Goal: Entertainment & Leisure: Consume media (video, audio)

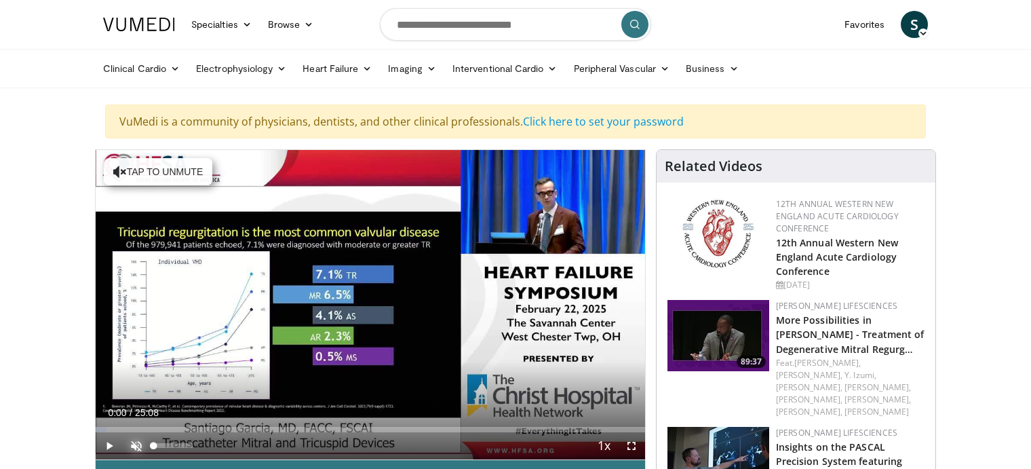
click at [134, 445] on span "Video Player" at bounding box center [136, 445] width 27 height 27
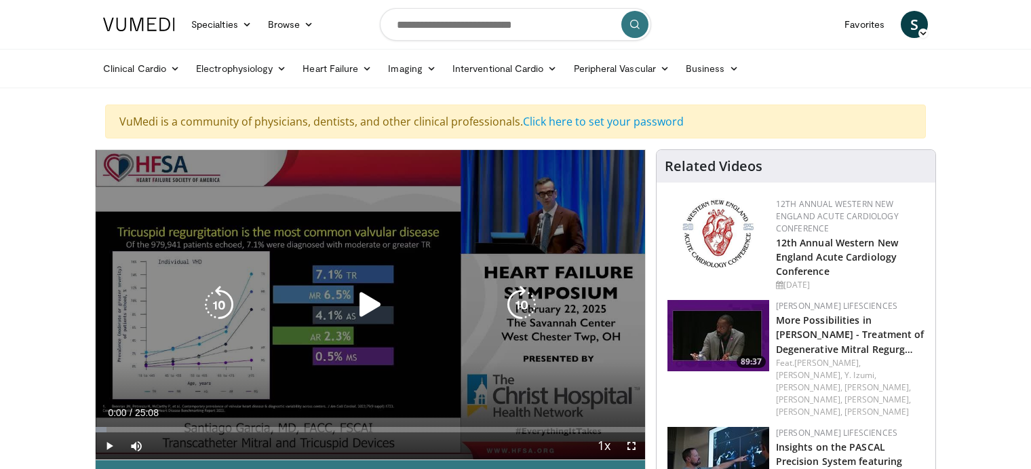
click at [370, 298] on icon "Video Player" at bounding box center [370, 305] width 38 height 38
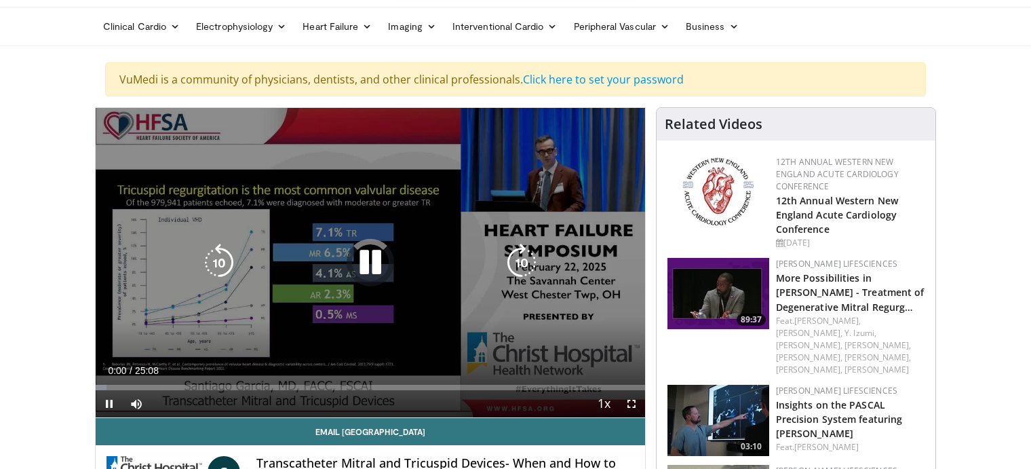
scroll to position [71, 0]
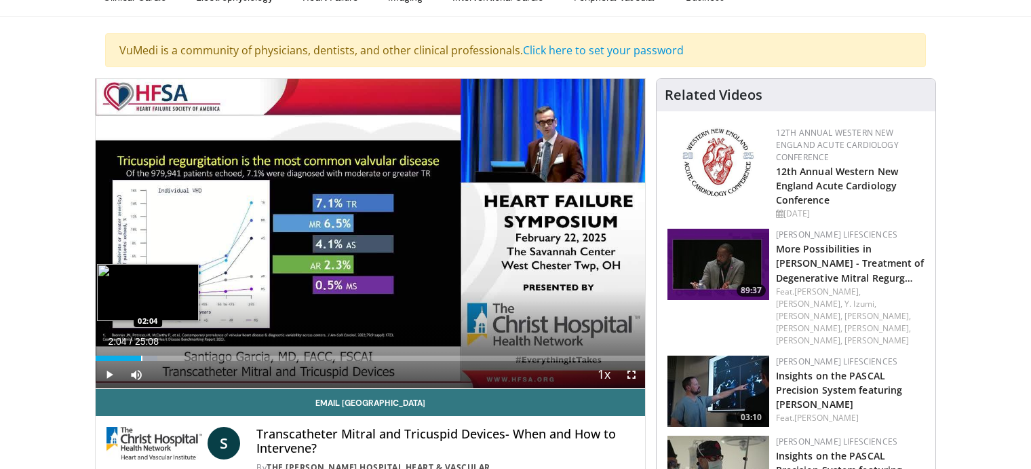
click at [141, 358] on div "Progress Bar" at bounding box center [141, 357] width 1 height 5
click at [153, 355] on div "Loaded : 12.49% 02:38 02:38" at bounding box center [370, 357] width 549 height 5
click at [159, 359] on div "Loaded : 14.59% 02:39 02:56" at bounding box center [370, 357] width 549 height 5
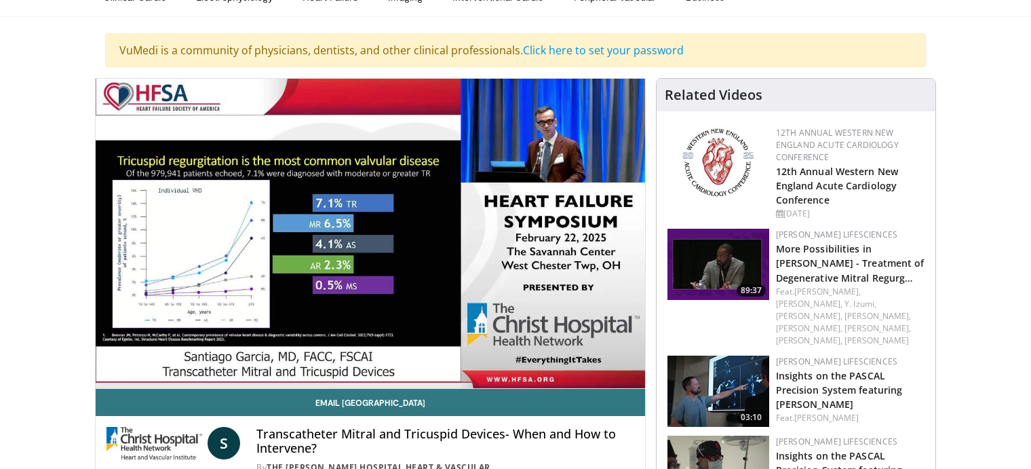
click at [170, 357] on div "10 seconds Tap to unmute" at bounding box center [370, 233] width 549 height 309
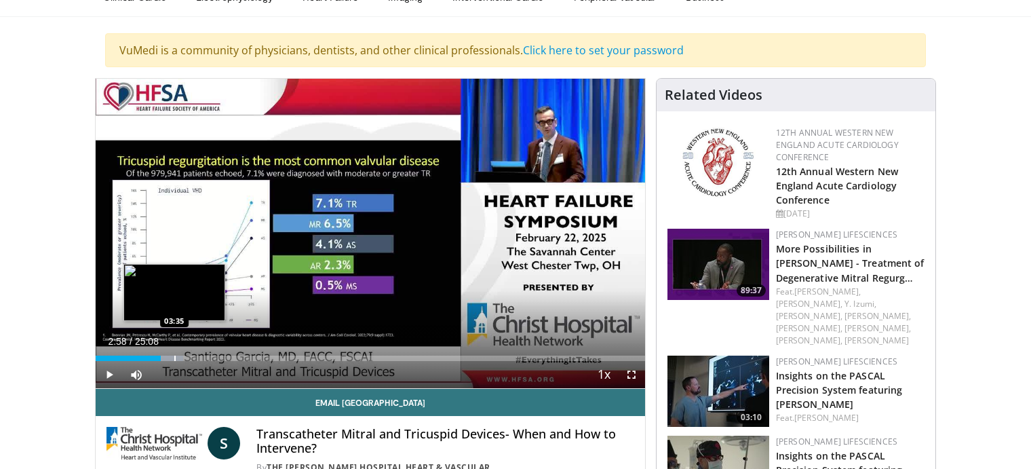
click at [174, 357] on div "Progress Bar" at bounding box center [174, 357] width 1 height 5
click at [185, 353] on div "Loaded : 18.41% 04:02 04:03" at bounding box center [370, 354] width 549 height 13
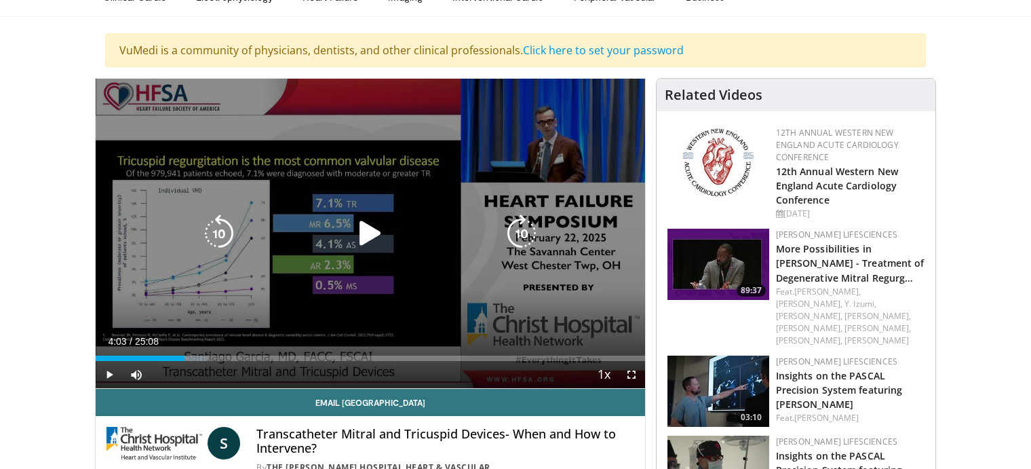
click at [376, 230] on icon "Video Player" at bounding box center [370, 233] width 38 height 38
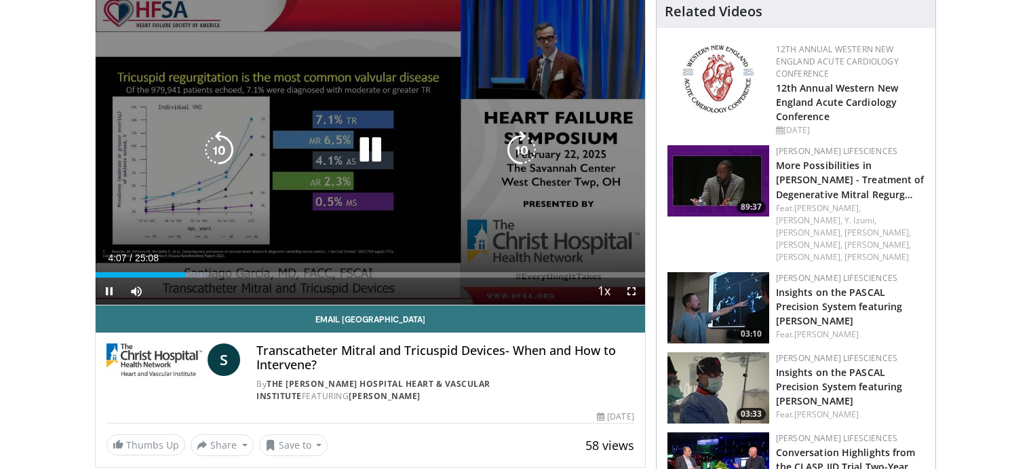
scroll to position [143, 0]
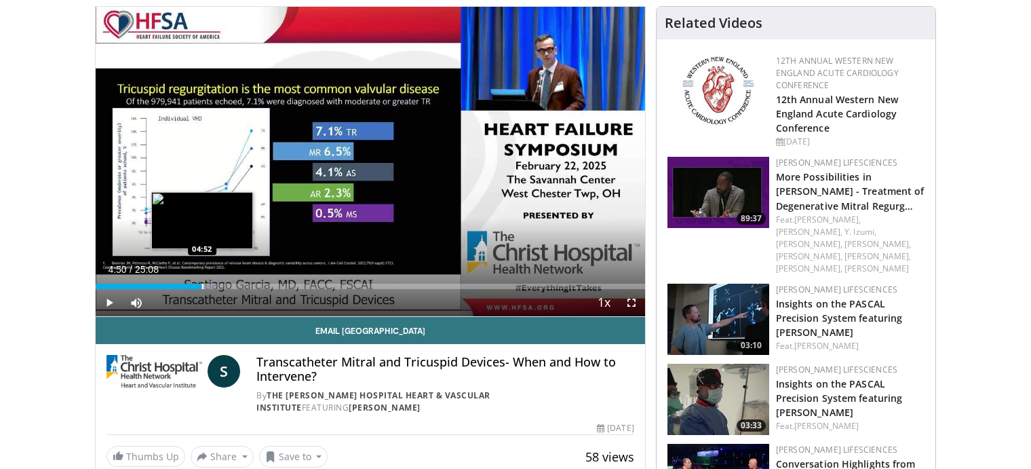
click at [202, 284] on div "Loaded : 21.70% 04:50 04:52" at bounding box center [370, 286] width 549 height 5
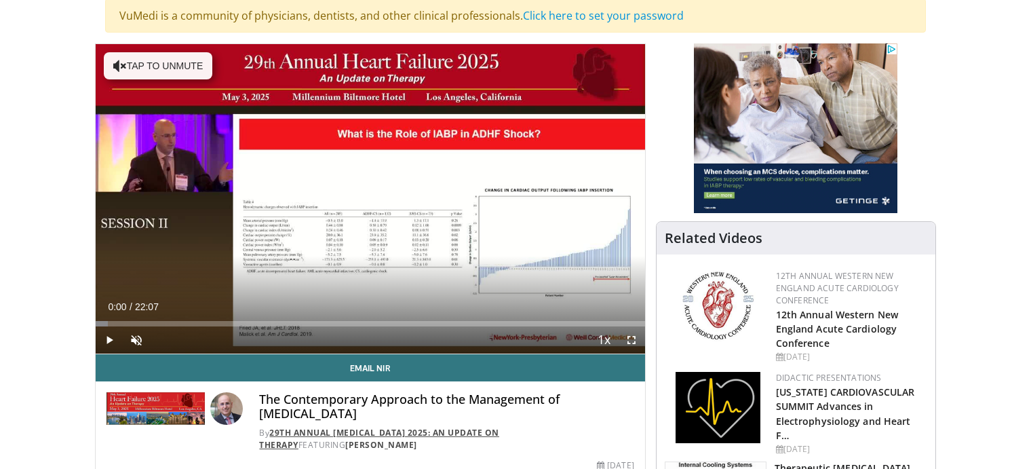
scroll to position [143, 0]
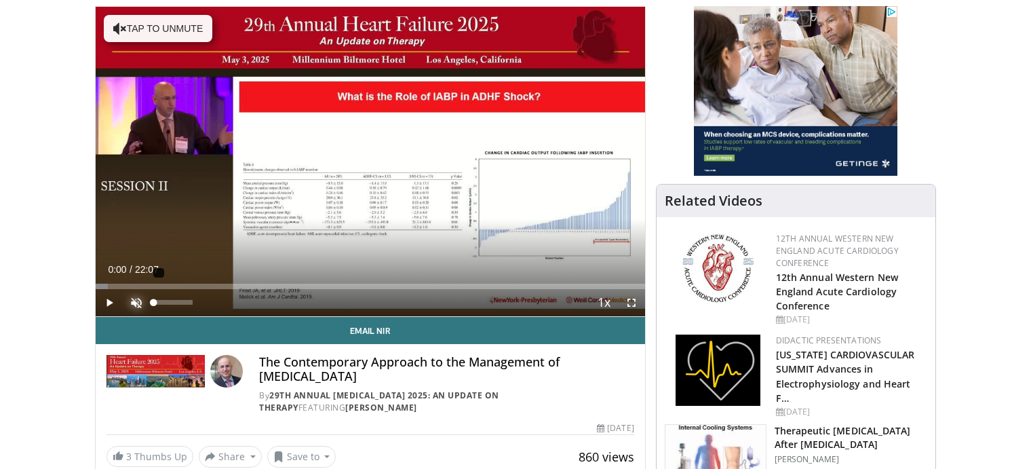
click at [136, 302] on span "Video Player" at bounding box center [136, 302] width 27 height 27
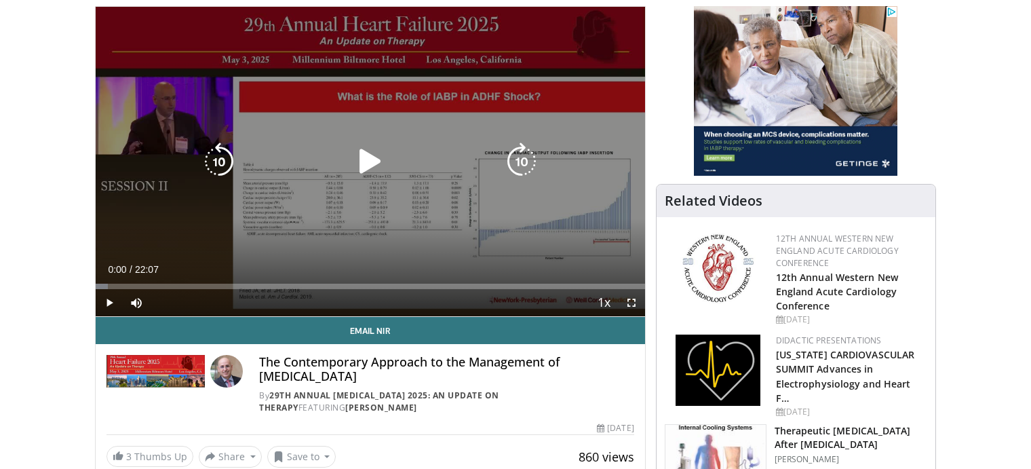
click at [368, 166] on icon "Video Player" at bounding box center [370, 161] width 38 height 38
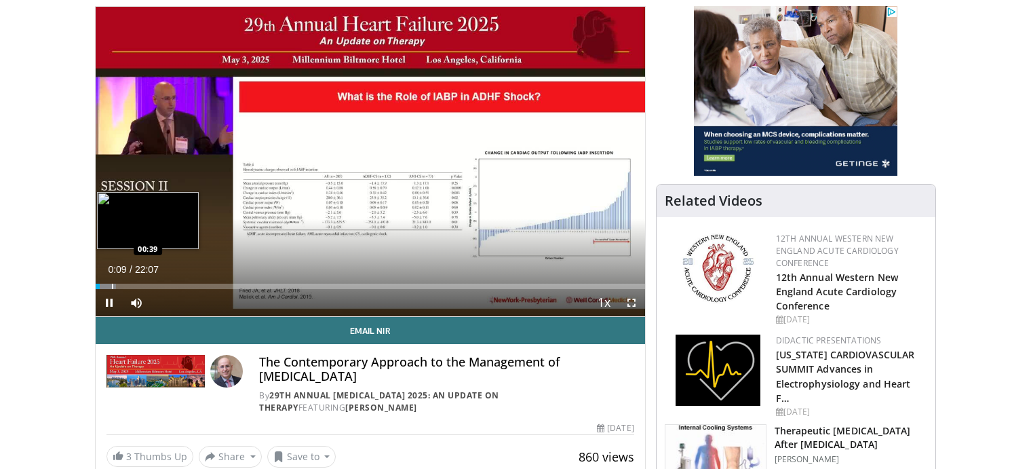
click at [112, 283] on div "Loaded : 3.73% 00:09 00:39" at bounding box center [370, 282] width 549 height 13
click at [123, 284] on div "Progress Bar" at bounding box center [120, 286] width 40 height 5
click at [137, 284] on div "Progress Bar" at bounding box center [130, 286] width 39 height 5
click at [155, 284] on div "Progress Bar" at bounding box center [153, 286] width 1 height 5
click at [168, 284] on div "Progress Bar" at bounding box center [167, 286] width 1 height 5
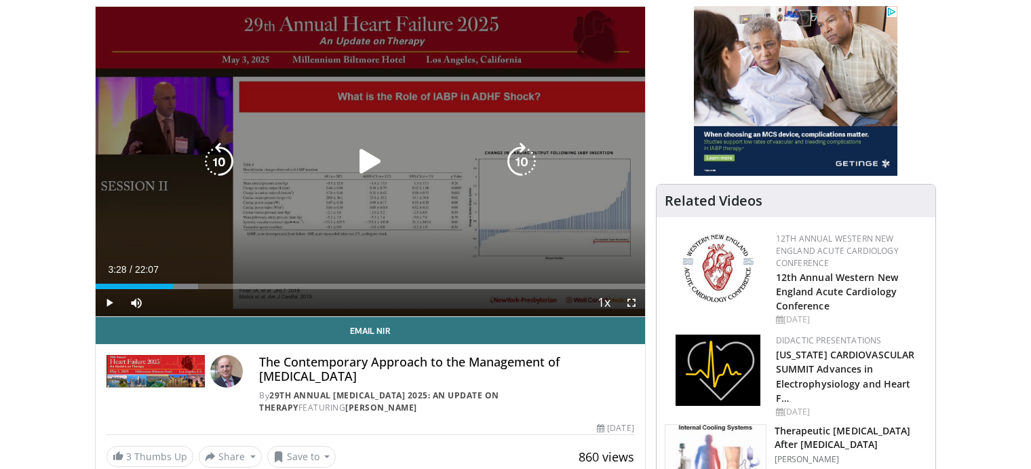
click at [182, 282] on div "Loaded : 18.68% 03:28 03:24" at bounding box center [370, 282] width 549 height 13
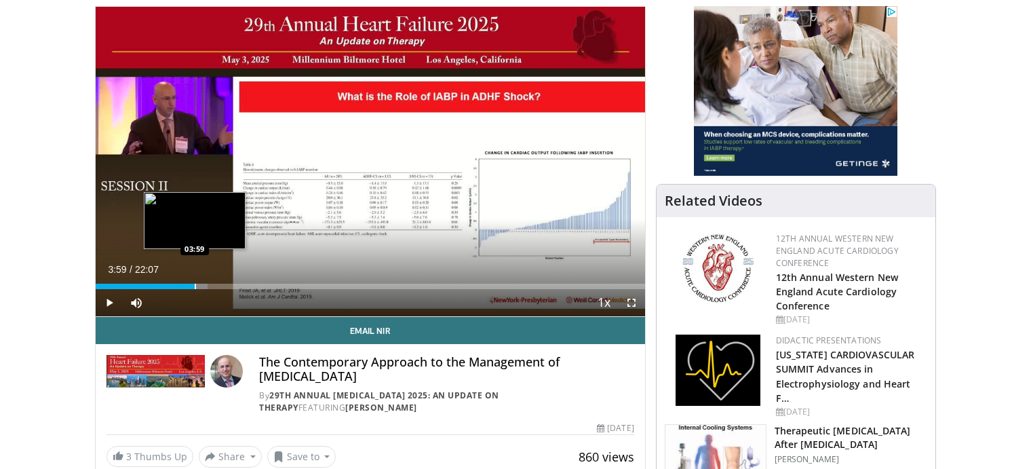
click at [195, 286] on div "Loaded : 20.37% 03:29 03:59" at bounding box center [370, 286] width 549 height 5
click at [208, 284] on div "Loaded : 23.17% 04:07 04:31" at bounding box center [370, 286] width 549 height 5
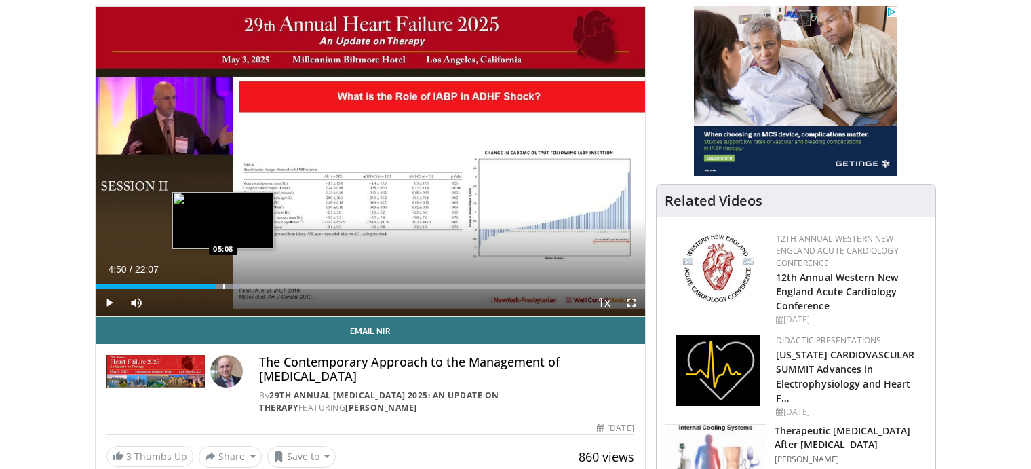
click at [223, 284] on div "Progress Bar" at bounding box center [223, 286] width 1 height 5
click at [236, 284] on div "Progress Bar" at bounding box center [236, 286] width 1 height 5
click at [248, 284] on div "Loaded : 30.17% 05:40 06:06" at bounding box center [370, 286] width 549 height 5
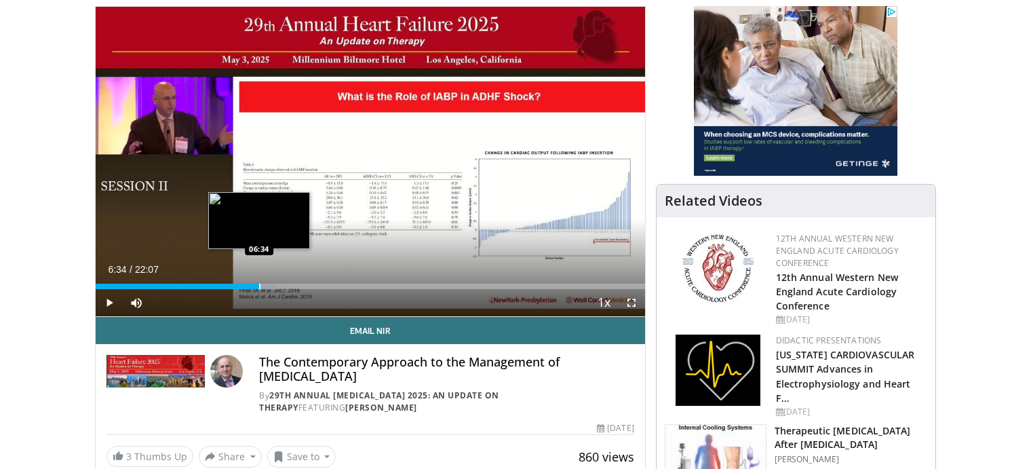
click at [259, 286] on div "Loaded : 32.89% 06:34 06:34" at bounding box center [370, 286] width 549 height 5
click at [274, 286] on div "Progress Bar" at bounding box center [274, 286] width 1 height 5
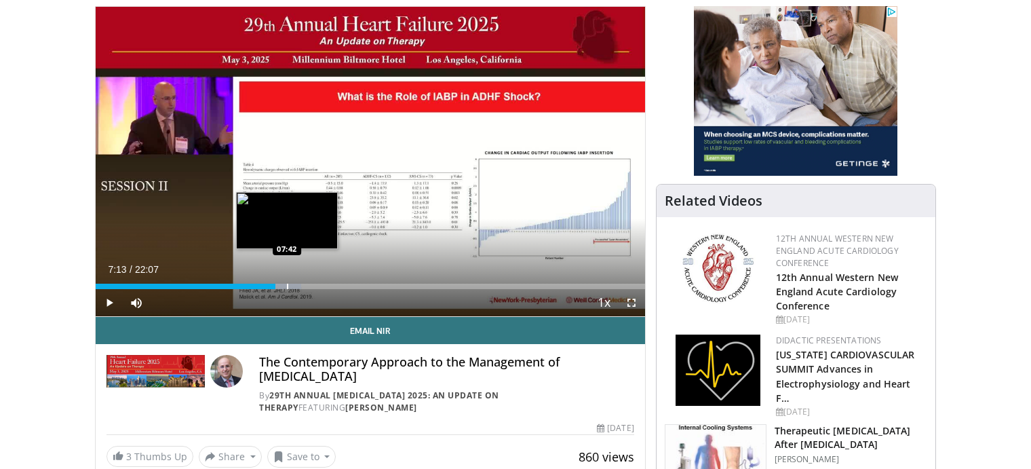
click at [287, 283] on div "Loaded : 37.37% 07:13 07:42" at bounding box center [370, 282] width 549 height 13
click at [297, 288] on div "Loaded : 39.61% 07:42 08:03" at bounding box center [370, 286] width 549 height 5
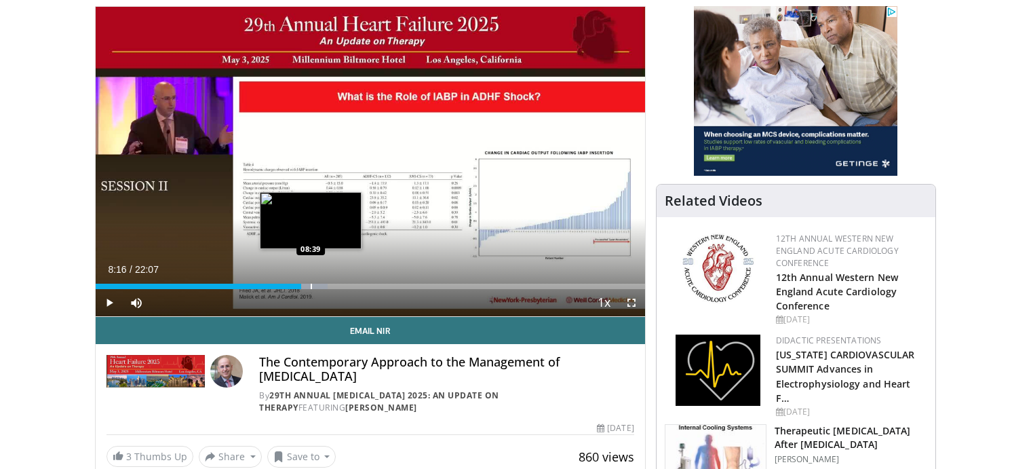
click at [311, 286] on div "Progress Bar" at bounding box center [307, 286] width 39 height 5
click at [326, 286] on div "Progress Bar" at bounding box center [326, 286] width 1 height 5
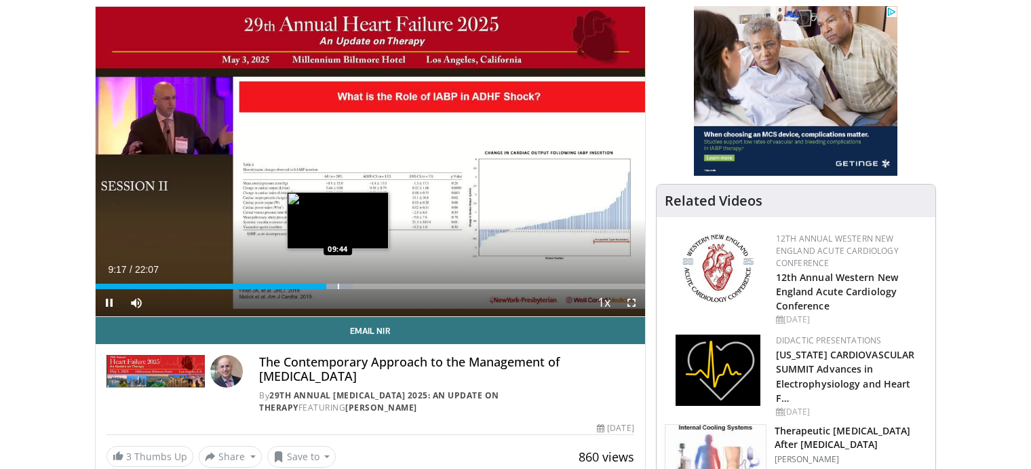
click at [339, 286] on div "Progress Bar" at bounding box center [338, 286] width 1 height 5
click at [351, 287] on div "Progress Bar" at bounding box center [347, 286] width 38 height 5
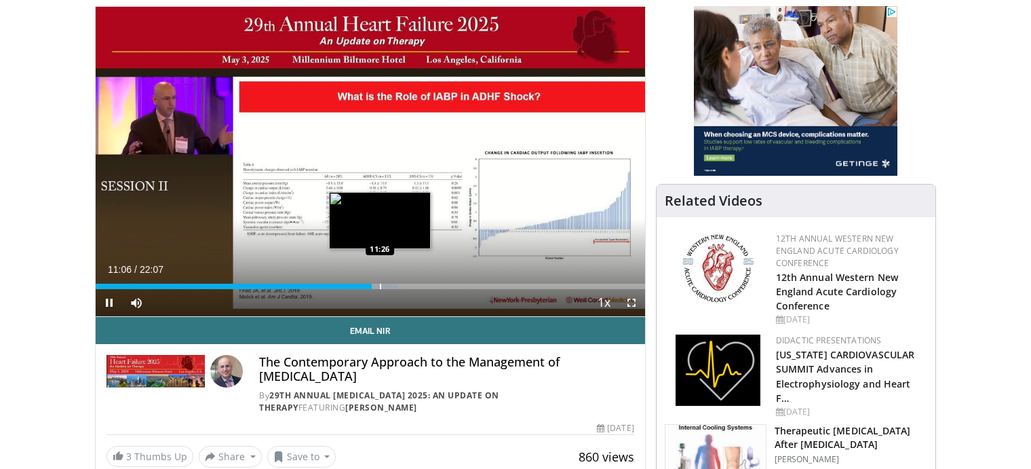
click at [380, 284] on div "Progress Bar" at bounding box center [380, 286] width 1 height 5
click at [395, 284] on div "Progress Bar" at bounding box center [395, 286] width 1 height 5
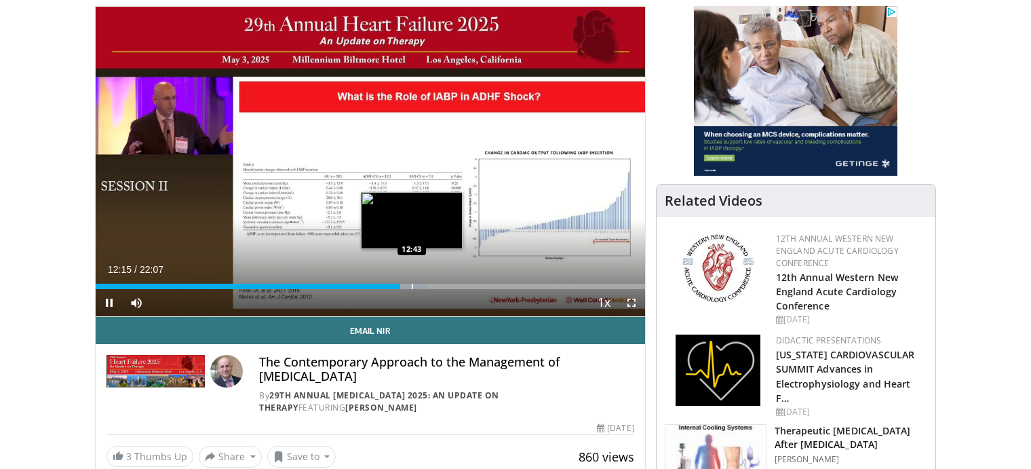
click at [411, 284] on div "Loaded : 60.35% 12:15 12:43" at bounding box center [370, 286] width 549 height 5
click at [419, 284] on video-js "**********" at bounding box center [370, 162] width 549 height 310
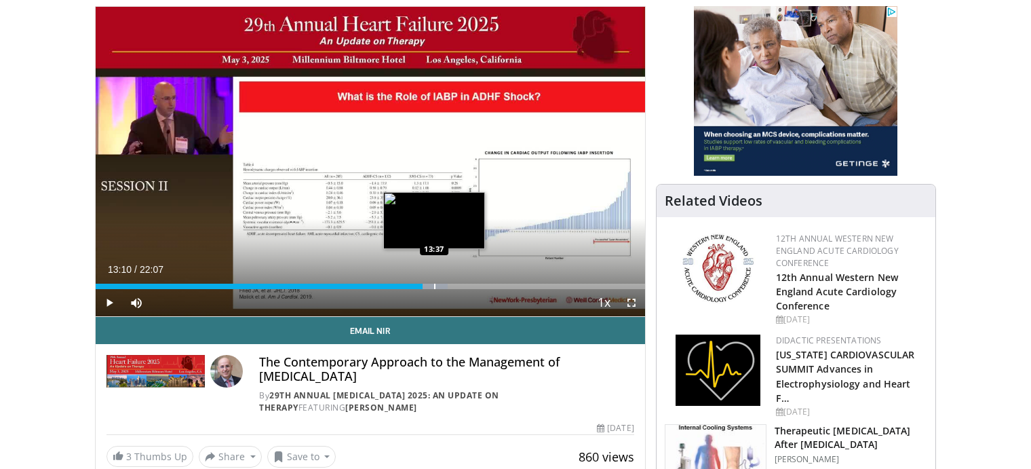
click at [434, 284] on div "Progress Bar" at bounding box center [434, 286] width 1 height 5
click at [446, 284] on div "Loaded : 66.53% 13:42 14:05" at bounding box center [370, 286] width 549 height 5
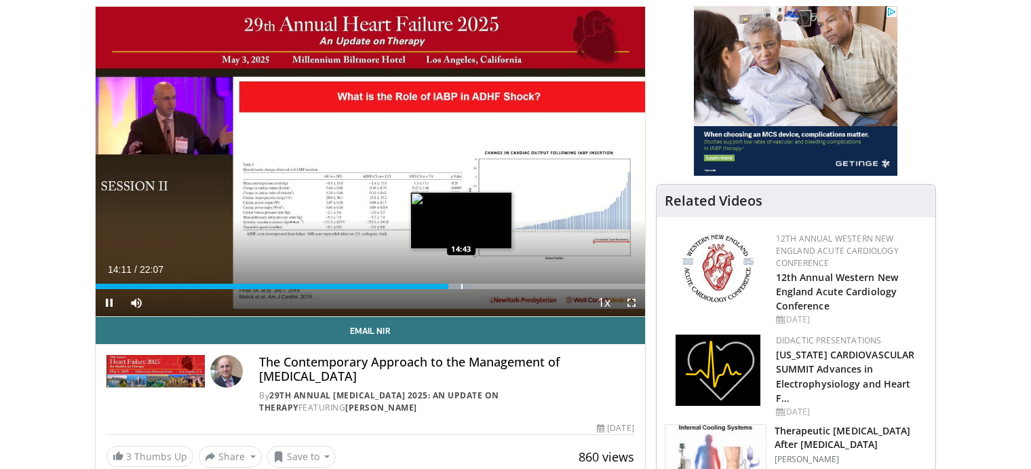
click at [465, 285] on div "Progress Bar" at bounding box center [454, 286] width 37 height 5
click at [479, 285] on div "Loaded : 72.41% 14:58 15:27" at bounding box center [370, 286] width 549 height 5
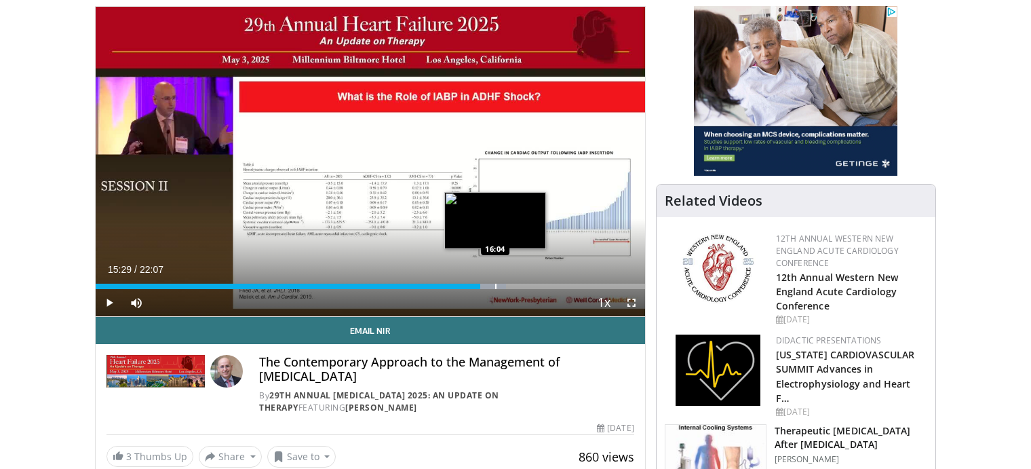
click at [495, 284] on div "Loaded : 74.68% 15:29 16:04" at bounding box center [370, 286] width 549 height 5
click at [508, 286] on video-js "**********" at bounding box center [370, 162] width 549 height 310
click at [511, 285] on div "Loaded : 77.69% 16:08 16:44" at bounding box center [370, 286] width 549 height 5
click at [507, 287] on div "Loaded : 81.47% 16:53 16:29" at bounding box center [370, 286] width 549 height 5
click at [512, 286] on div "Progress Bar" at bounding box center [511, 286] width 1 height 5
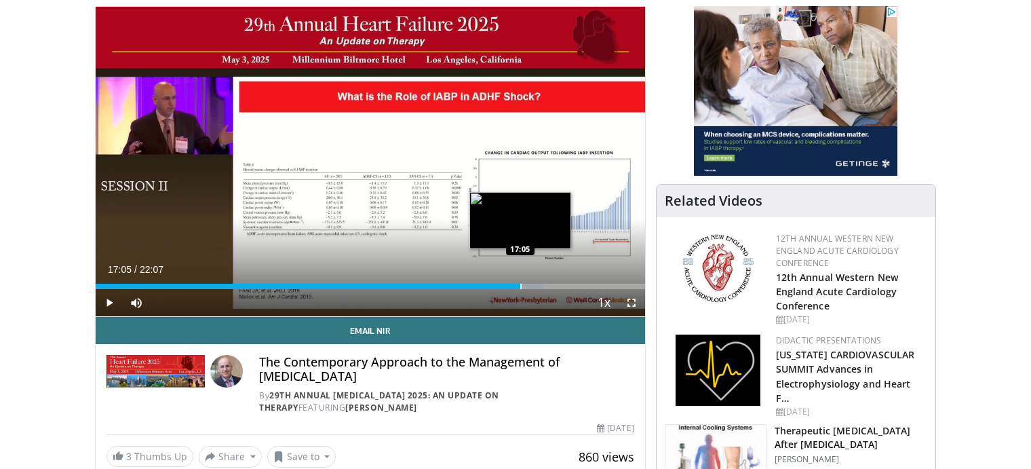
click at [520, 285] on div "Loaded : 81.47% 17:05 17:05" at bounding box center [370, 286] width 549 height 5
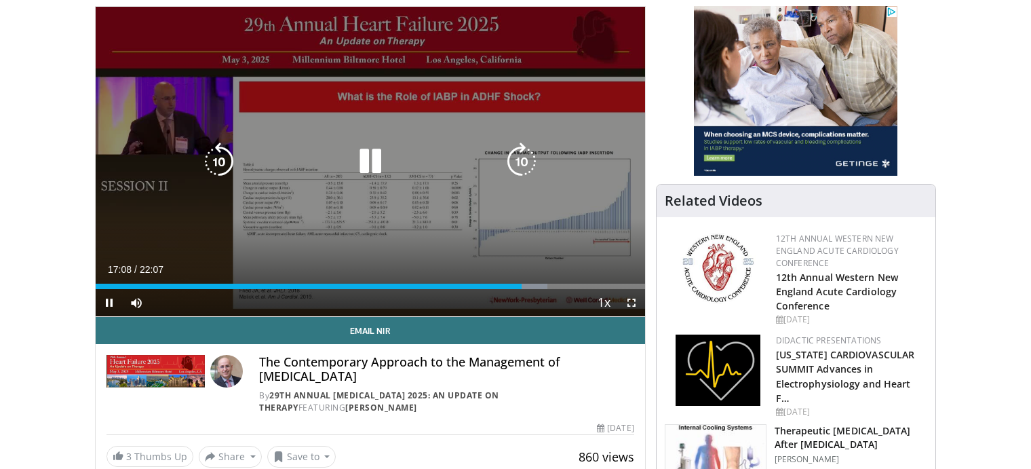
click at [530, 286] on video-js "**********" at bounding box center [370, 162] width 549 height 310
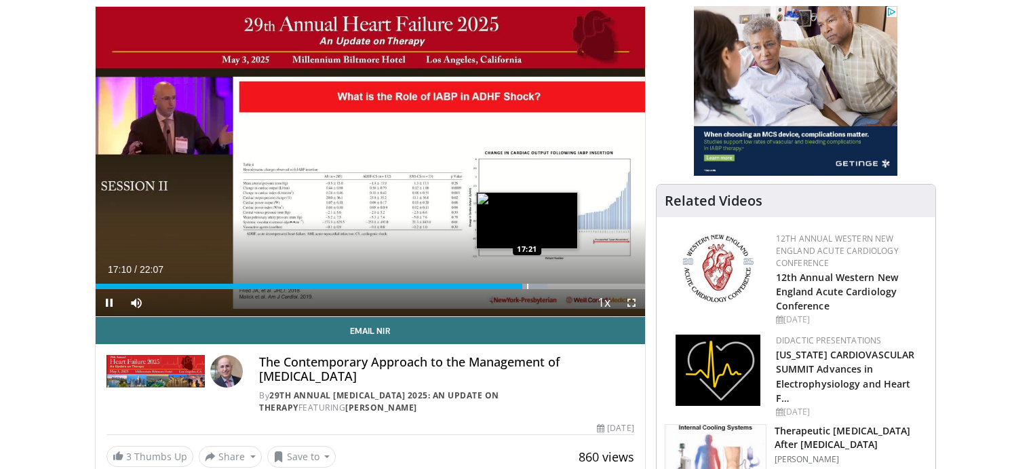
click at [526, 286] on div "Loaded : 82.22% 17:10 17:21" at bounding box center [370, 286] width 549 height 5
click at [539, 286] on div "Loaded : 83.72% 17:28 17:46" at bounding box center [370, 286] width 549 height 5
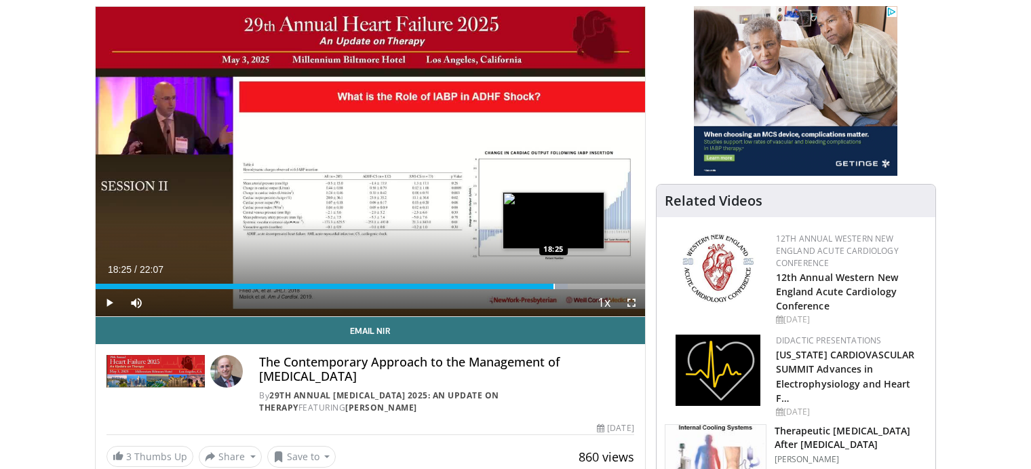
click at [554, 284] on div "Progress Bar" at bounding box center [554, 286] width 1 height 5
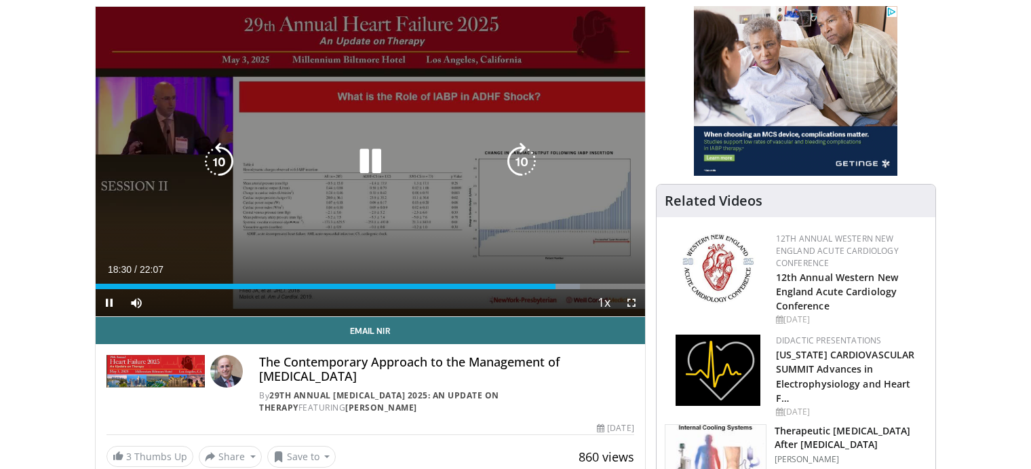
click at [0, 0] on div "Progress Bar" at bounding box center [0, 0] width 0 height 0
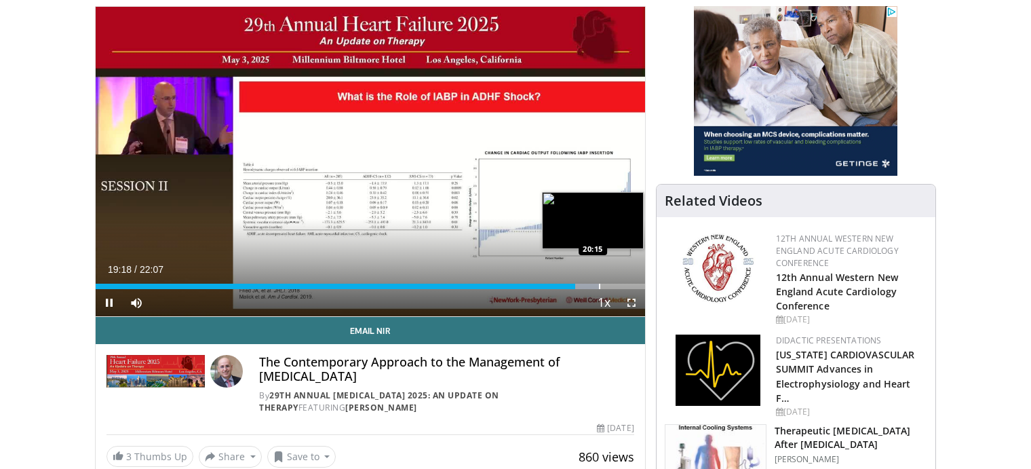
click at [600, 286] on div "Progress Bar" at bounding box center [599, 286] width 1 height 5
click at [613, 284] on div "Progress Bar" at bounding box center [607, 286] width 38 height 5
click at [623, 286] on div "Loaded : 99.42% 20:52 21:11" at bounding box center [370, 286] width 549 height 5
click at [633, 286] on div "Progress Bar" at bounding box center [632, 286] width 1 height 5
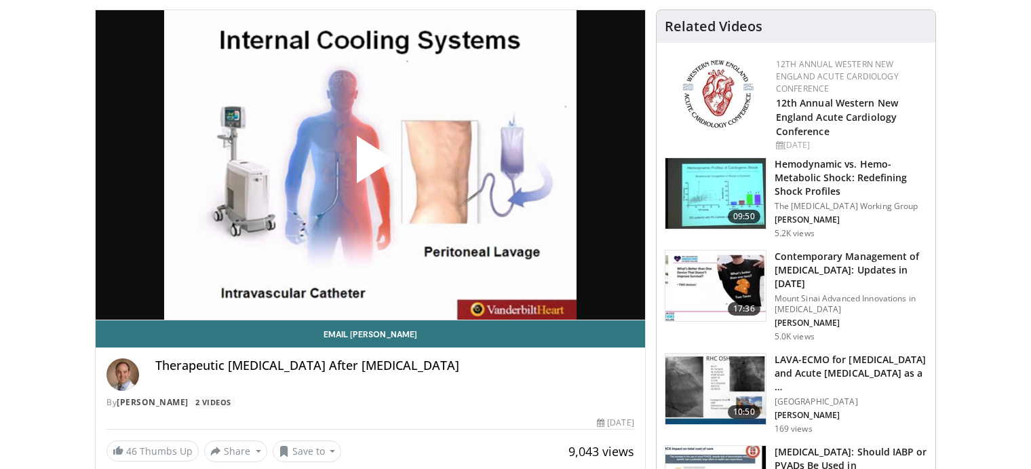
scroll to position [143, 0]
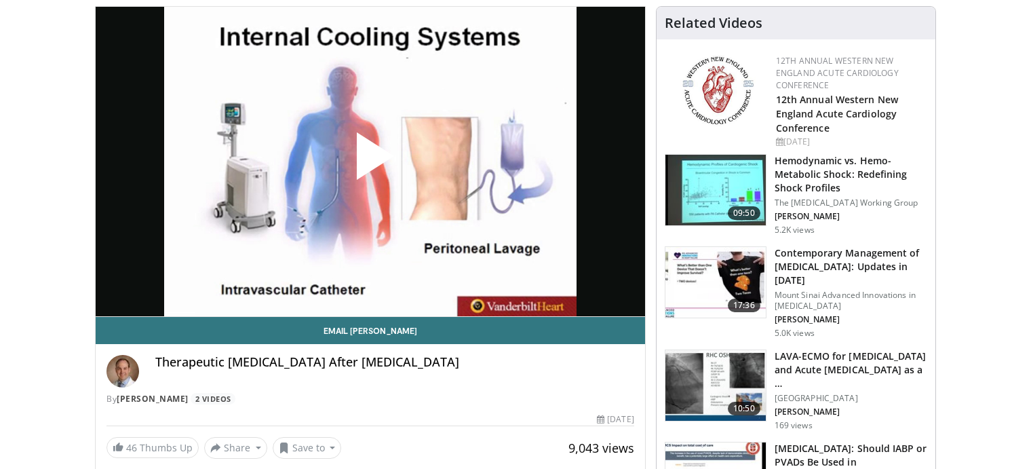
click at [370, 161] on span "Video Player" at bounding box center [370, 161] width 0 height 0
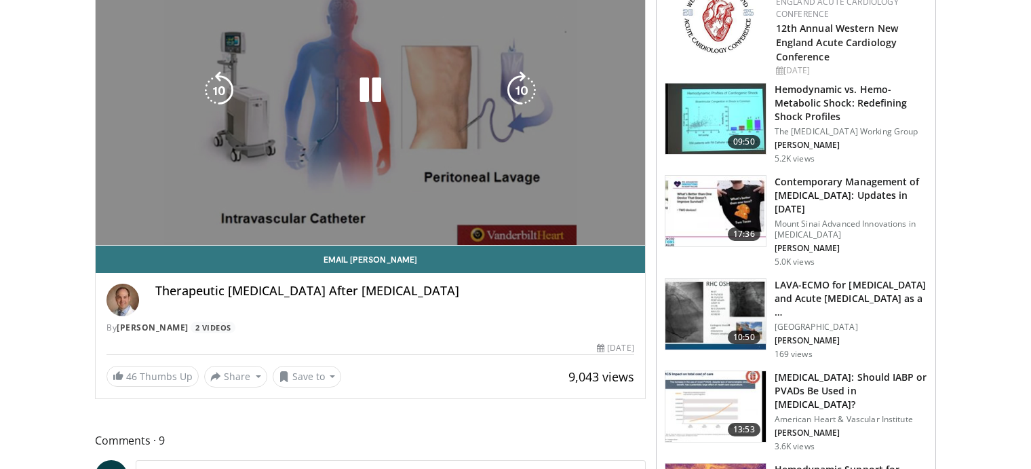
scroll to position [214, 0]
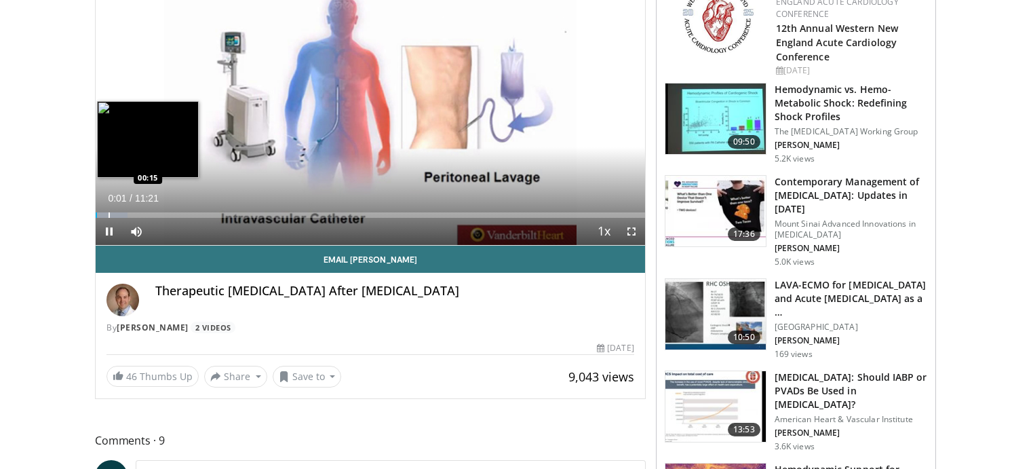
click at [110, 214] on div "Loaded : 5.85% 00:01 00:15" at bounding box center [370, 214] width 549 height 5
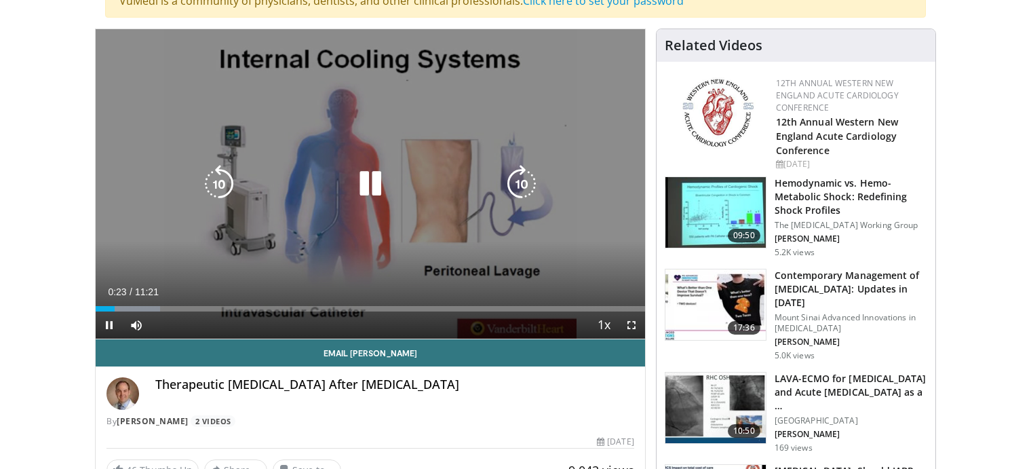
scroll to position [143, 0]
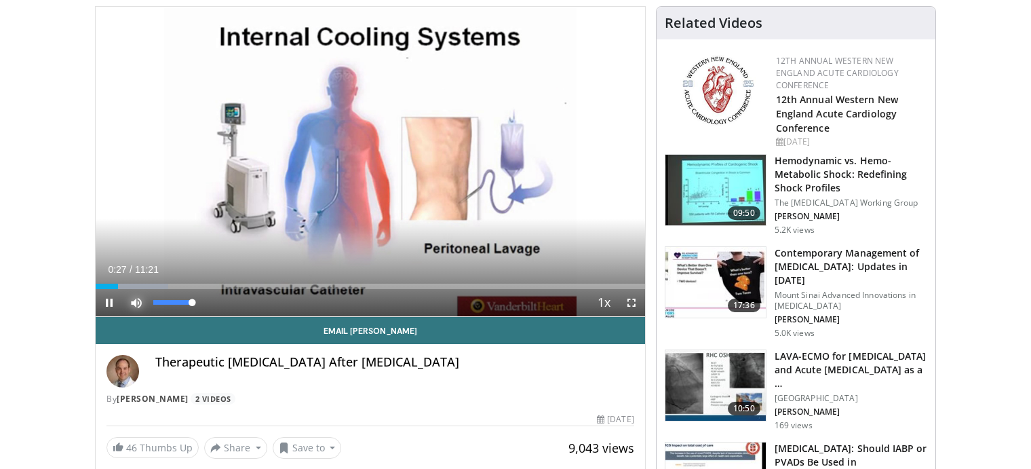
click at [125, 289] on span "Video Player" at bounding box center [136, 302] width 27 height 27
click at [135, 289] on div "Current Time 0:36 / Duration 11:21 Play Skip Backward Skip Forward Unmute 0% Lo…" at bounding box center [370, 302] width 549 height 27
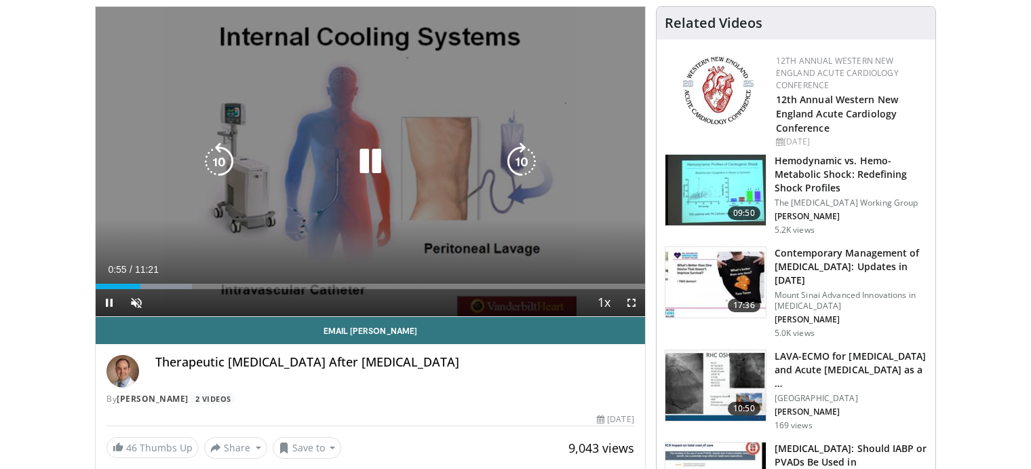
click at [154, 284] on video-js "**********" at bounding box center [370, 162] width 549 height 310
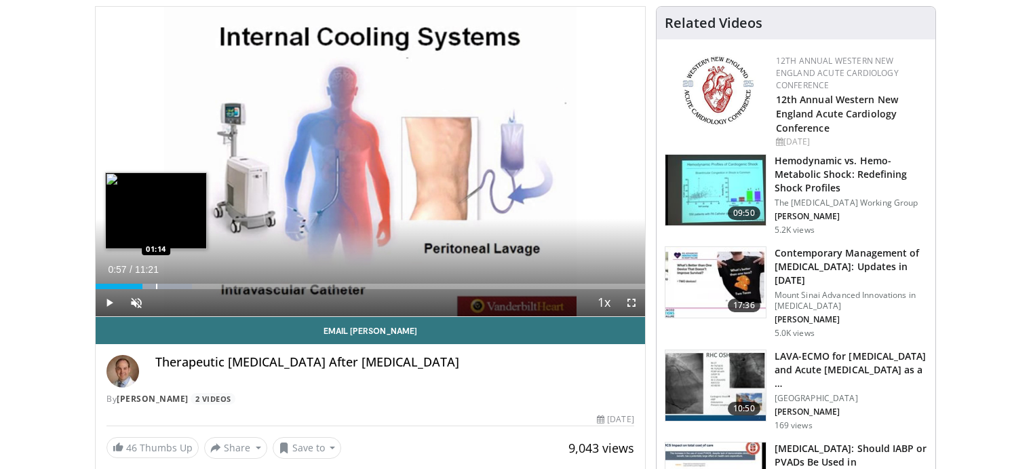
click at [156, 287] on div "Loaded : 17.57% 00:57 01:14" at bounding box center [370, 286] width 549 height 5
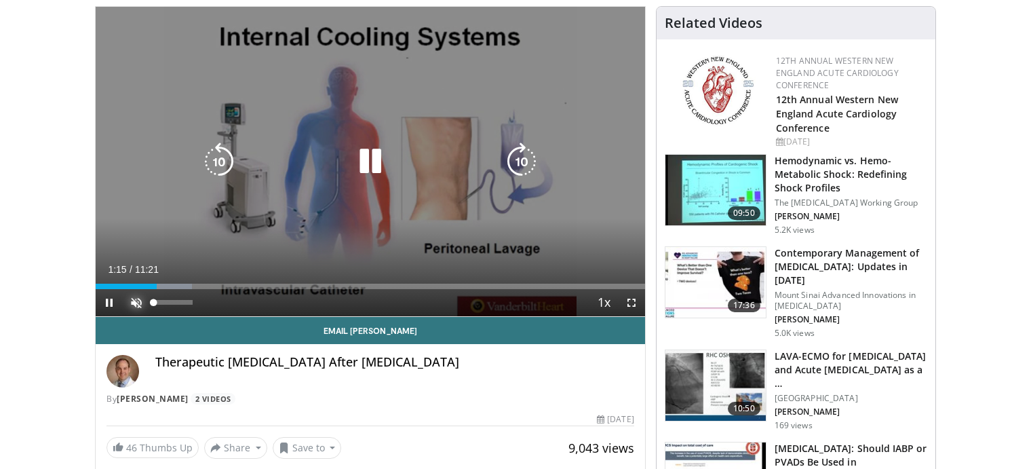
drag, startPoint x: 138, startPoint y: 304, endPoint x: 159, endPoint y: 304, distance: 21.0
click at [140, 304] on video-js "**********" at bounding box center [370, 162] width 549 height 310
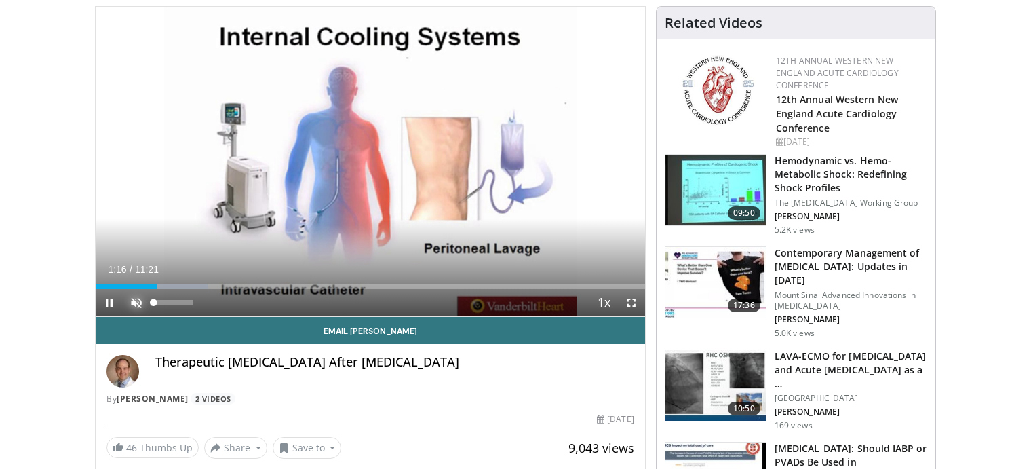
click at [144, 301] on span "Video Player" at bounding box center [136, 302] width 27 height 27
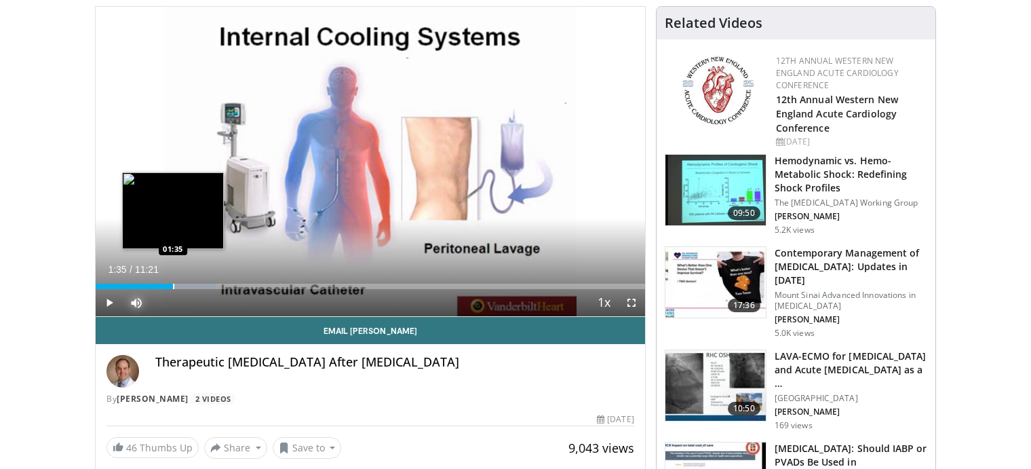
click at [173, 284] on div "Progress Bar" at bounding box center [173, 286] width 1 height 5
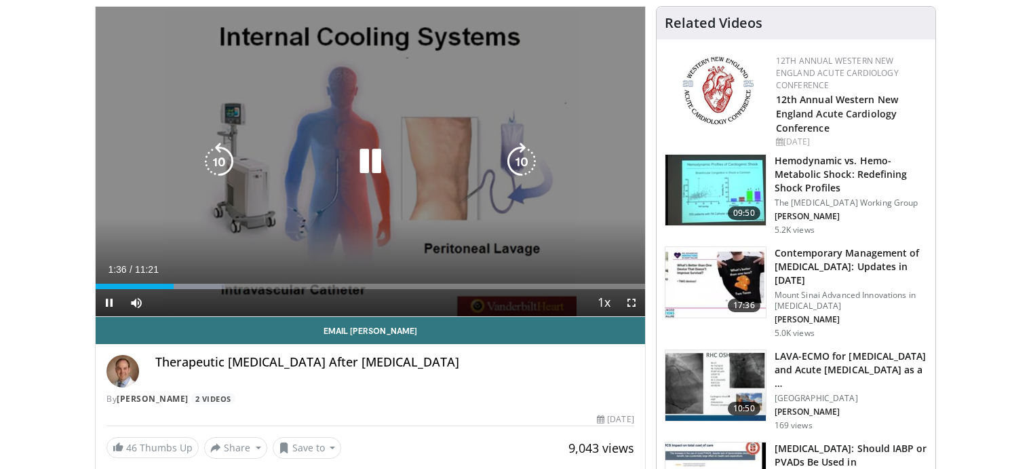
click at [186, 285] on video-js "**********" at bounding box center [370, 162] width 549 height 310
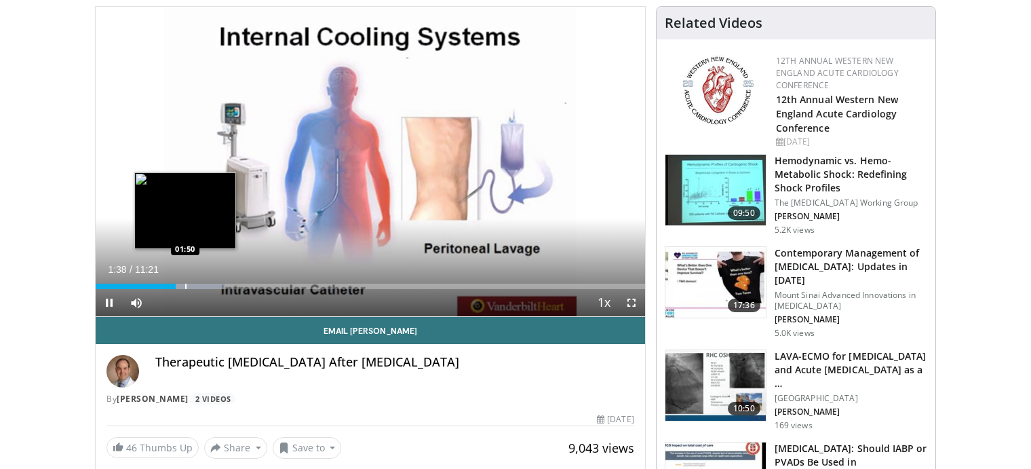
click at [185, 287] on div "Loaded : 23.44% 01:38 01:50" at bounding box center [370, 286] width 549 height 5
click at [198, 284] on div "Progress Bar" at bounding box center [198, 286] width 1 height 5
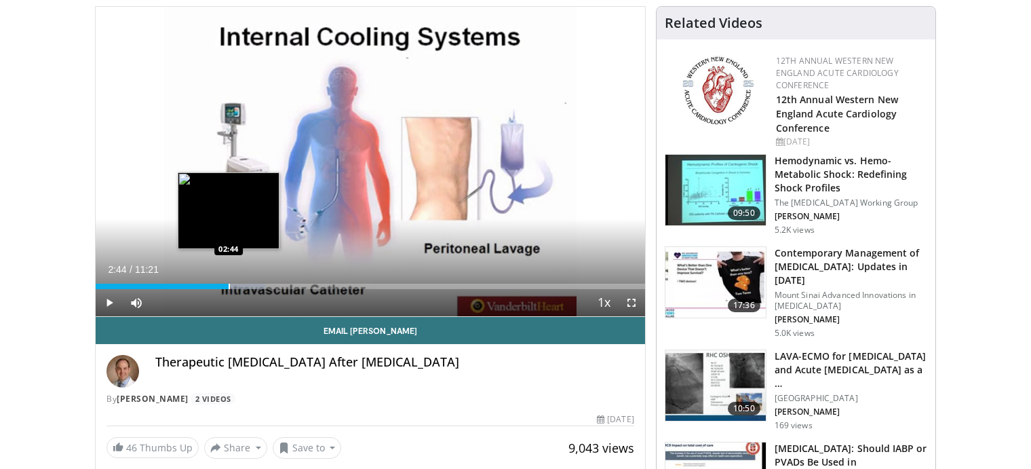
click at [229, 286] on div "Progress Bar" at bounding box center [229, 286] width 1 height 5
click at [240, 286] on video-js "**********" at bounding box center [370, 162] width 549 height 310
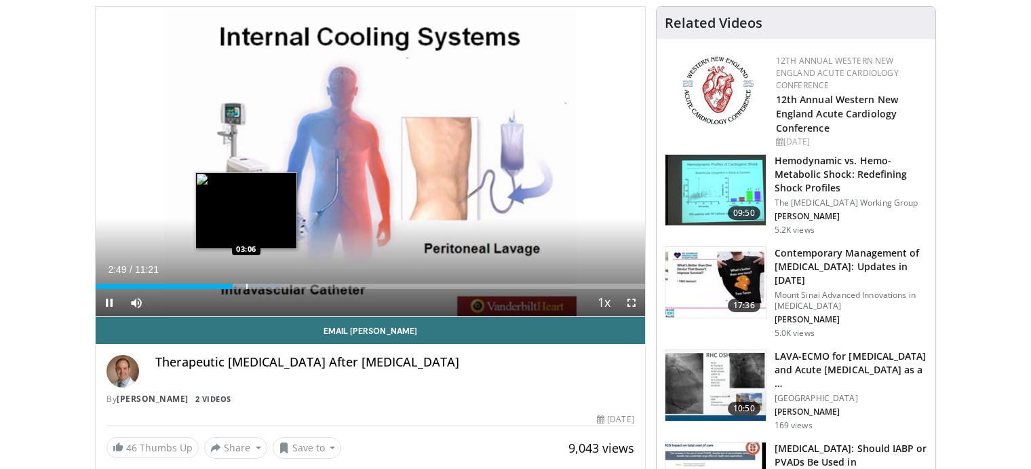
click at [246, 281] on div "Loaded : 33.70% 02:49 03:06" at bounding box center [370, 282] width 549 height 13
click at [259, 282] on div "Loaded : 36.63% 03:08 03:23" at bounding box center [370, 282] width 549 height 13
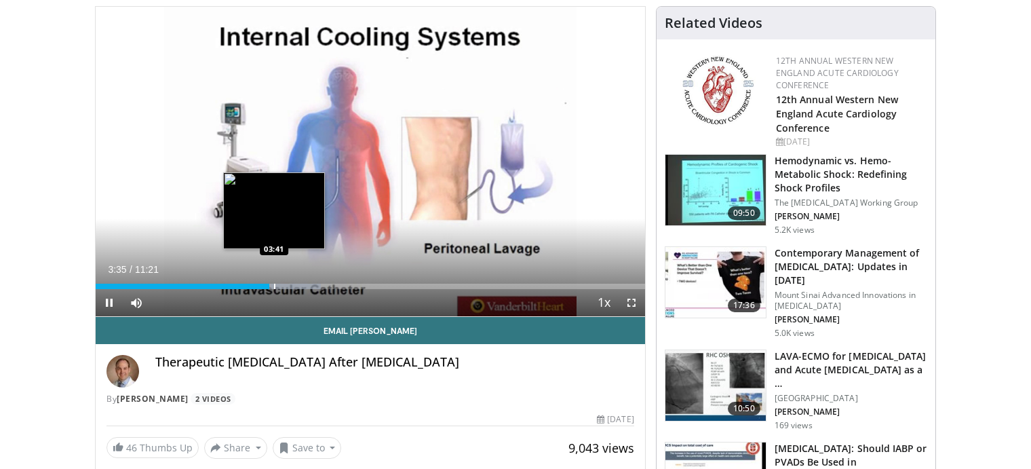
click at [274, 286] on div "Progress Bar" at bounding box center [274, 286] width 1 height 5
click at [289, 286] on div "Loaded : 42.50% 03:41 03:56" at bounding box center [370, 286] width 549 height 5
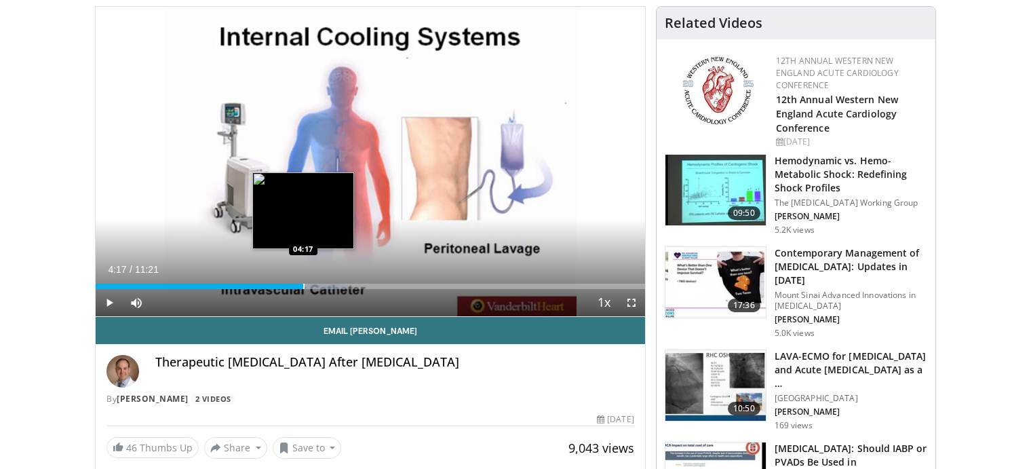
click at [303, 286] on div "Loaded : 45.43% 04:16 04:17" at bounding box center [370, 286] width 549 height 5
click at [317, 282] on div "Loaded : 46.90% 04:19 04:34" at bounding box center [370, 282] width 549 height 13
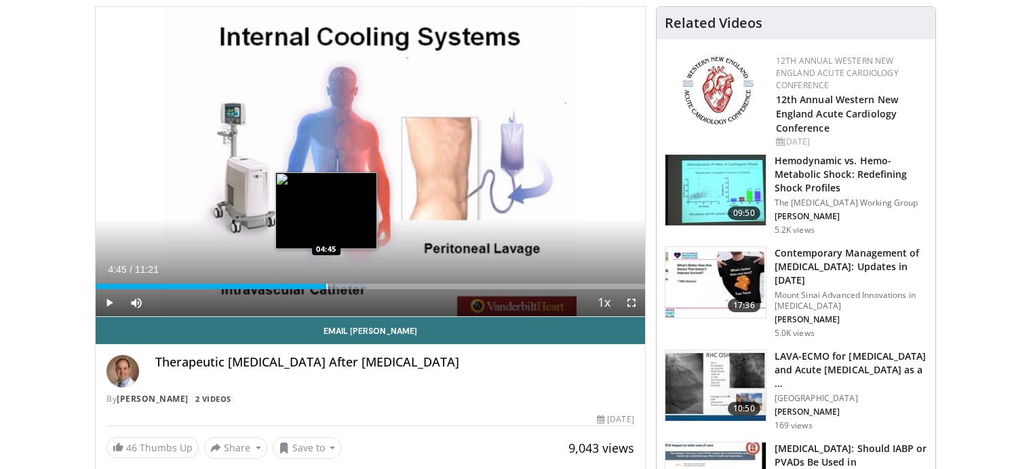
click at [326, 284] on div "Progress Bar" at bounding box center [326, 286] width 1 height 5
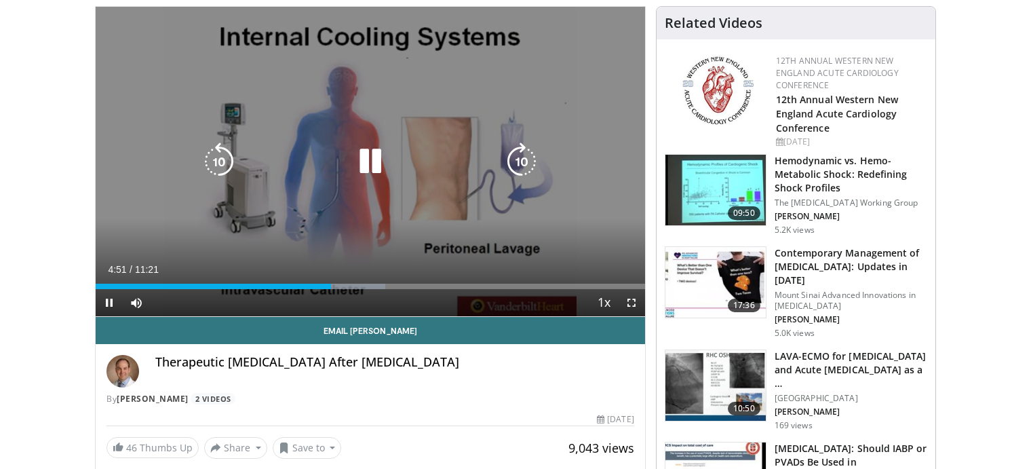
click at [346, 284] on video-js "**********" at bounding box center [370, 162] width 549 height 310
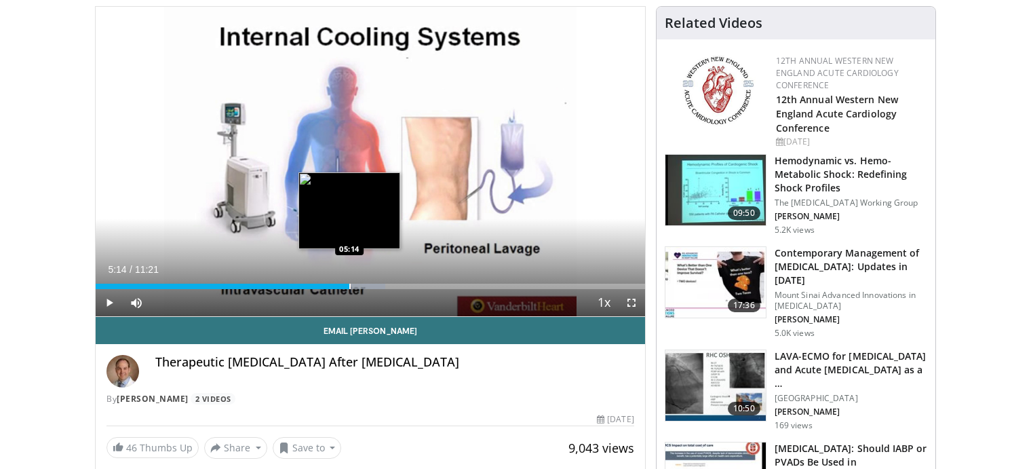
click at [349, 285] on div "Progress Bar" at bounding box center [349, 286] width 1 height 5
click at [364, 284] on div "Loaded : 55.69% 05:19 05:31" at bounding box center [370, 286] width 549 height 5
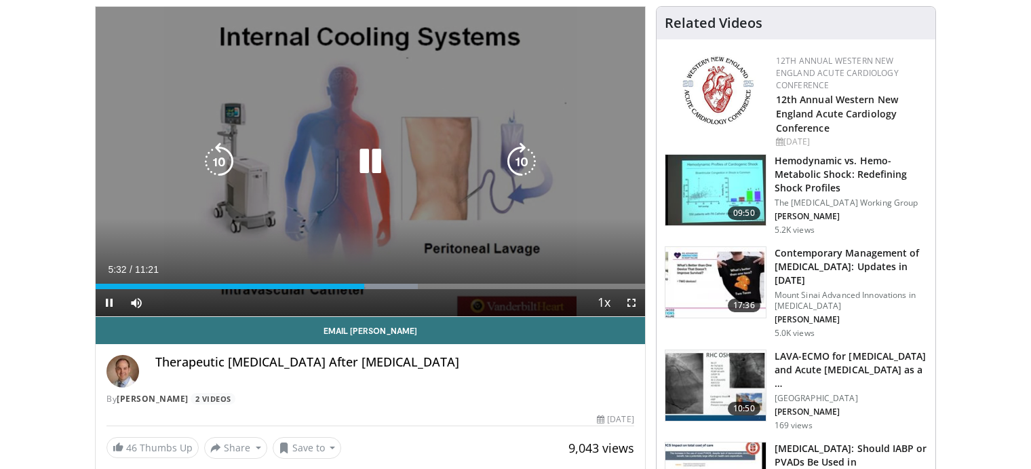
click at [375, 285] on div "10 seconds Tap to unmute" at bounding box center [370, 161] width 549 height 309
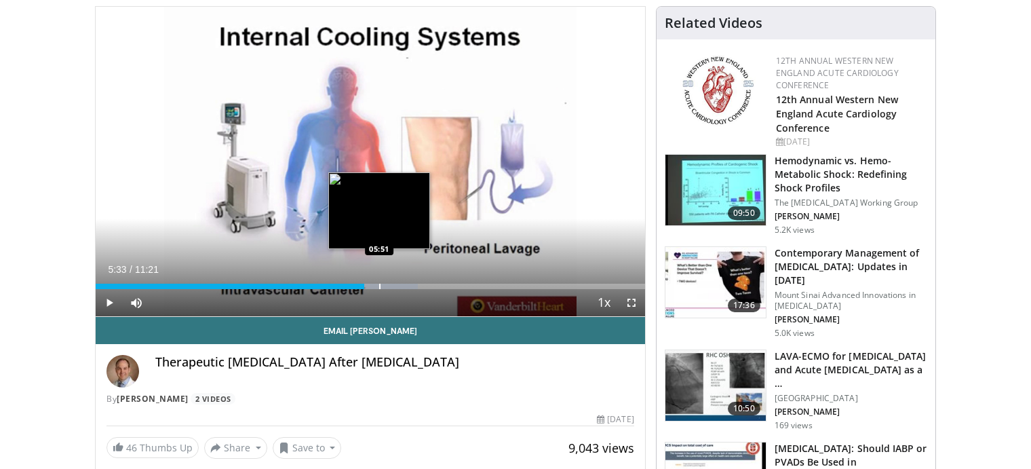
drag, startPoint x: 379, startPoint y: 284, endPoint x: 387, endPoint y: 282, distance: 7.6
click at [379, 283] on div "Loaded : 58.63% 05:33 05:51" at bounding box center [370, 282] width 549 height 13
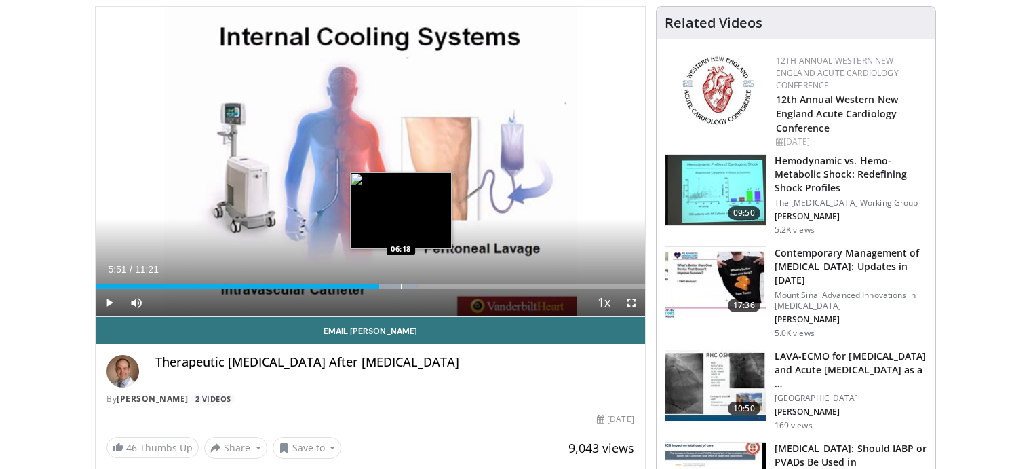
click at [401, 282] on div "Loaded : 58.74% 05:51 06:18" at bounding box center [370, 282] width 549 height 13
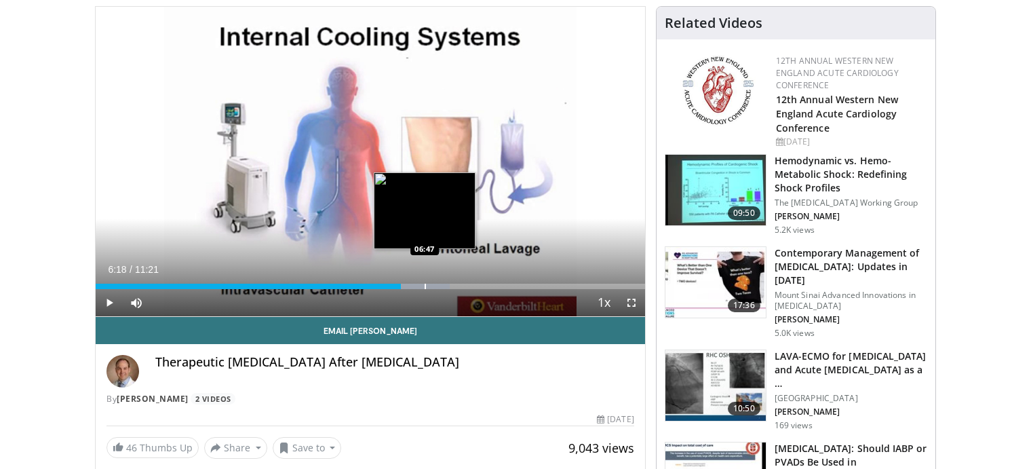
click at [425, 286] on div "Loaded : 64.49% 06:18 06:47" at bounding box center [370, 286] width 549 height 5
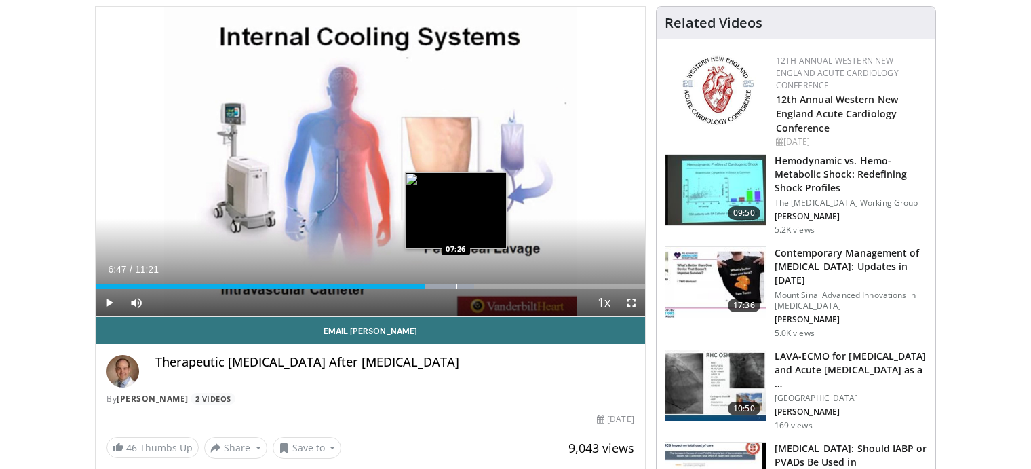
click at [457, 286] on div "Progress Bar" at bounding box center [456, 286] width 1 height 5
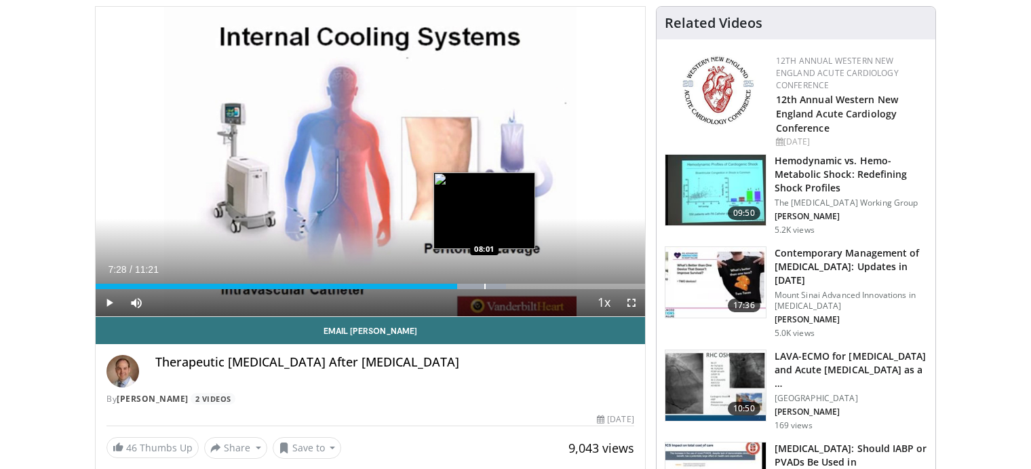
click at [484, 284] on div "Progress Bar" at bounding box center [484, 286] width 1 height 5
click at [497, 285] on div "Progress Bar" at bounding box center [499, 286] width 78 height 5
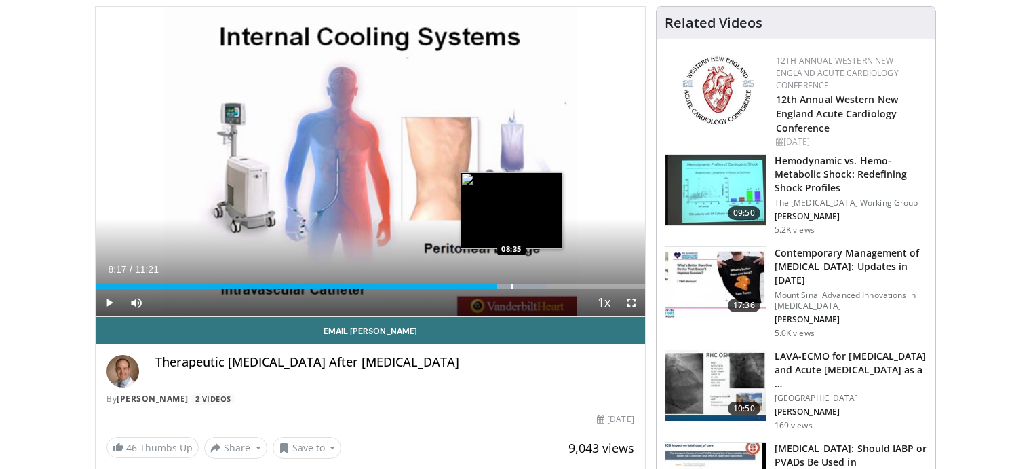
click at [511, 285] on div "Loaded : 82.09% 08:17 08:35" at bounding box center [370, 286] width 549 height 5
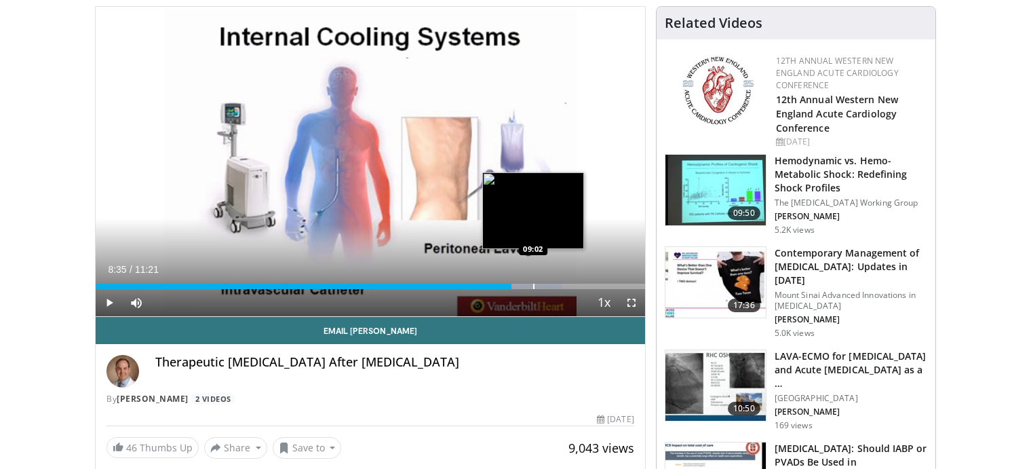
click at [533, 284] on div "Loaded : 85.02% 08:35 09:02" at bounding box center [370, 286] width 549 height 5
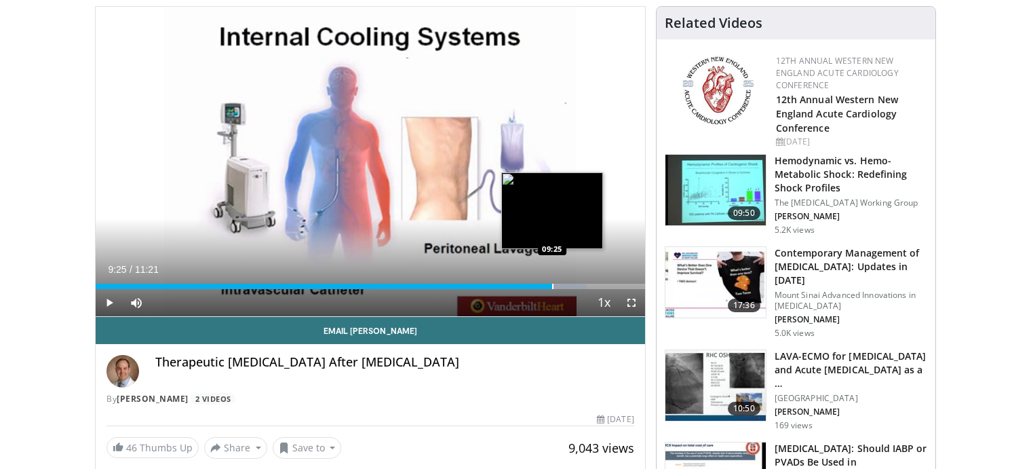
click at [552, 281] on div "Loaded : 89.42% 09:25 09:25" at bounding box center [370, 282] width 549 height 13
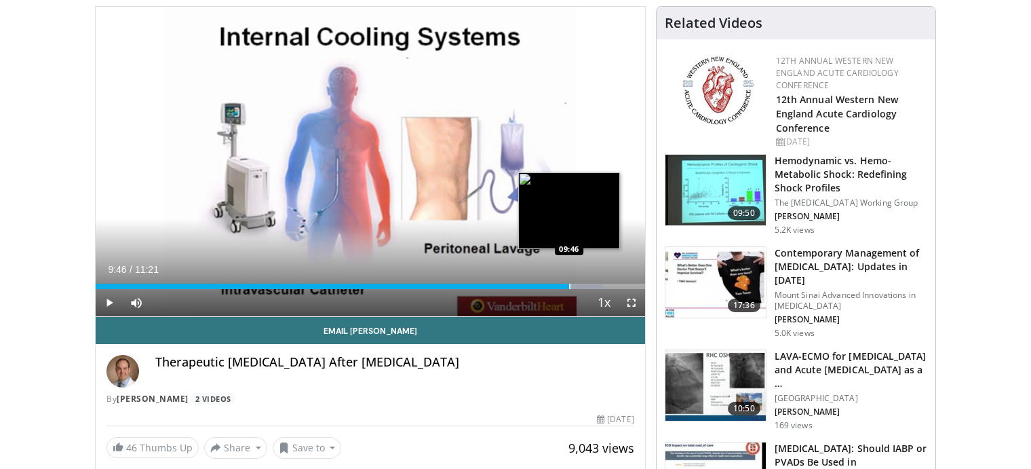
click at [569, 284] on div "Loaded : 92.35% 09:45 09:46" at bounding box center [370, 286] width 549 height 5
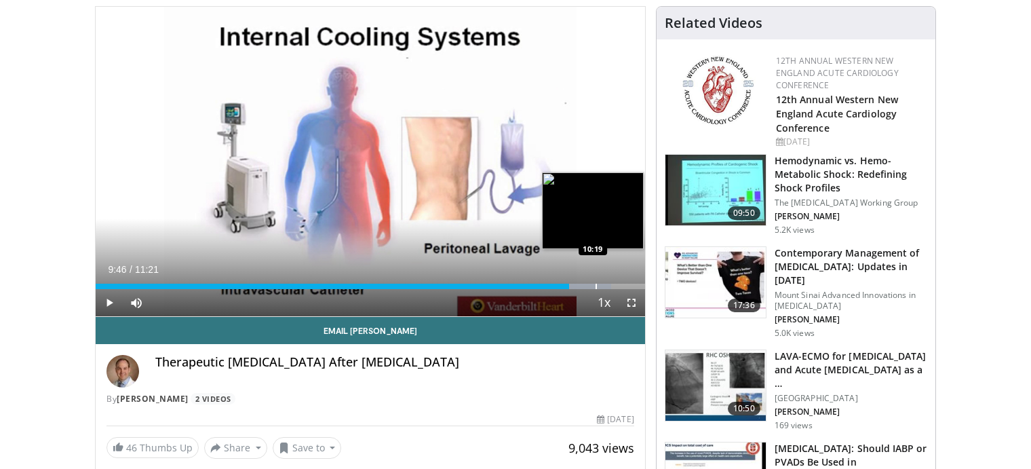
click at [596, 285] on div "Loaded : 93.81% 09:46 10:19" at bounding box center [370, 286] width 549 height 5
click at [619, 284] on div "Progress Bar" at bounding box center [607, 286] width 73 height 5
